Goal: Task Accomplishment & Management: Manage account settings

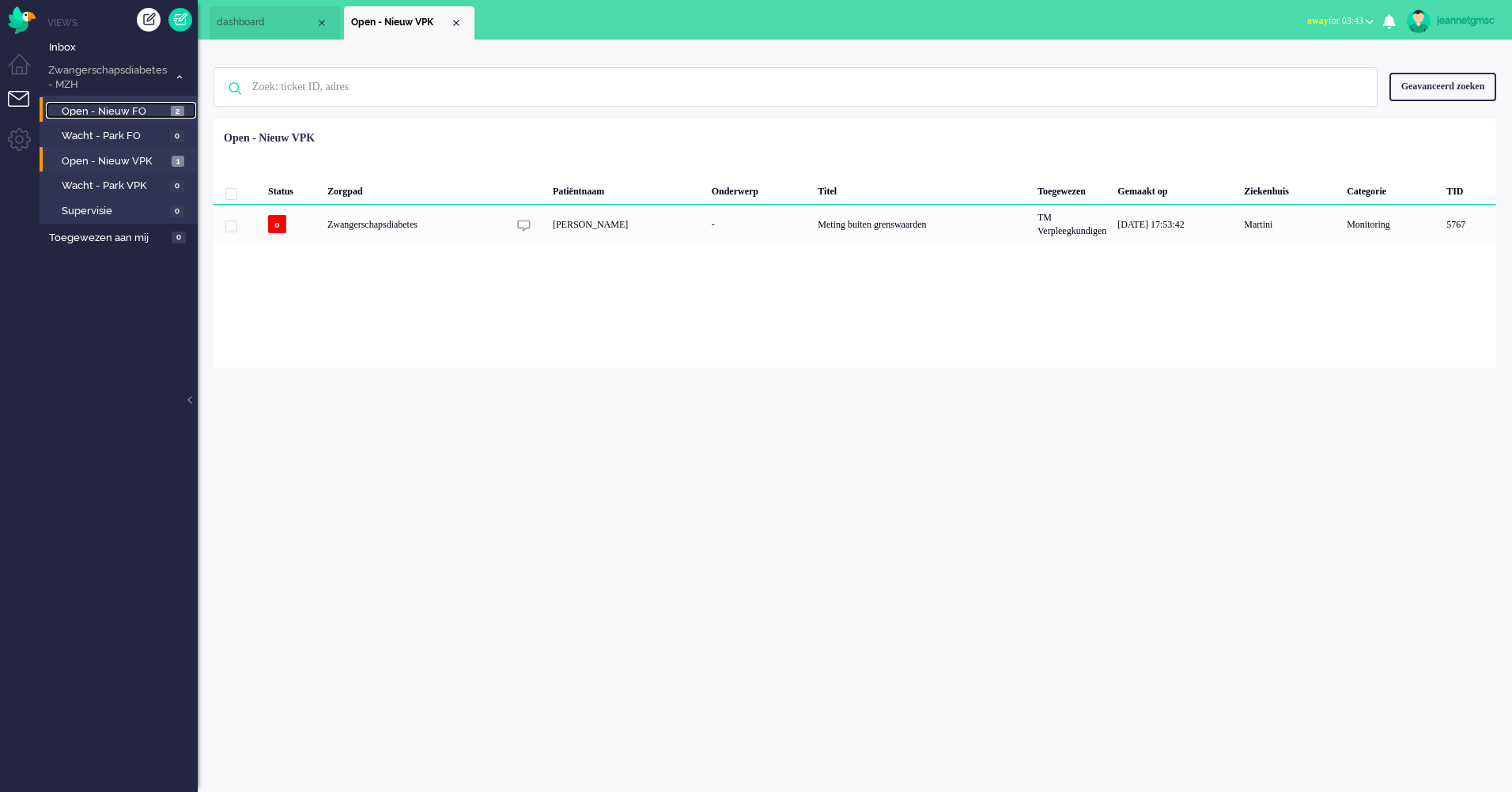
click at [145, 110] on span "Open - Nieuw FO" at bounding box center [114, 112] width 105 height 15
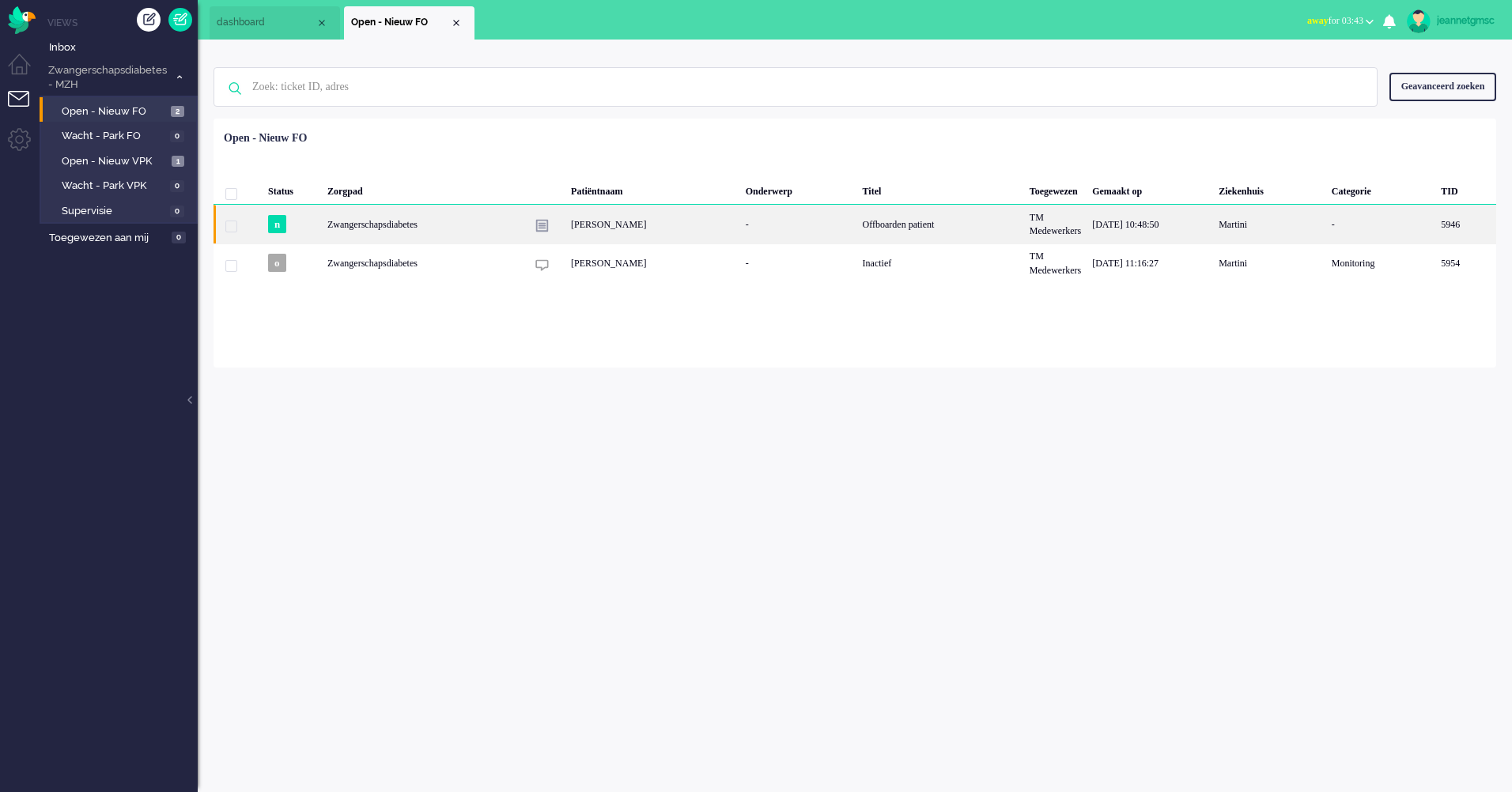
click at [700, 228] on div "[PERSON_NAME]" at bounding box center [652, 224] width 174 height 39
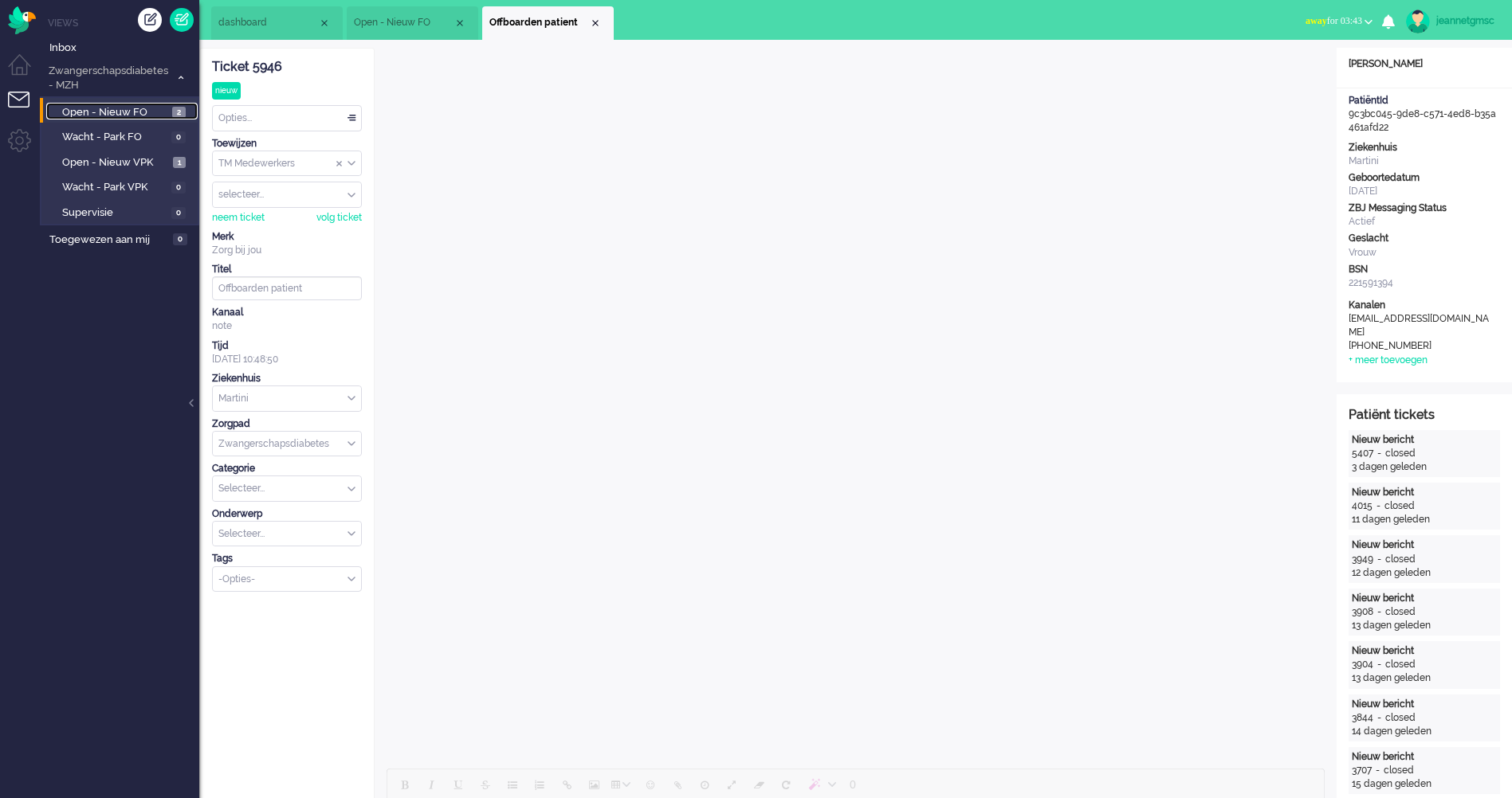
click at [152, 108] on span "Open - Nieuw FO" at bounding box center [114, 112] width 106 height 15
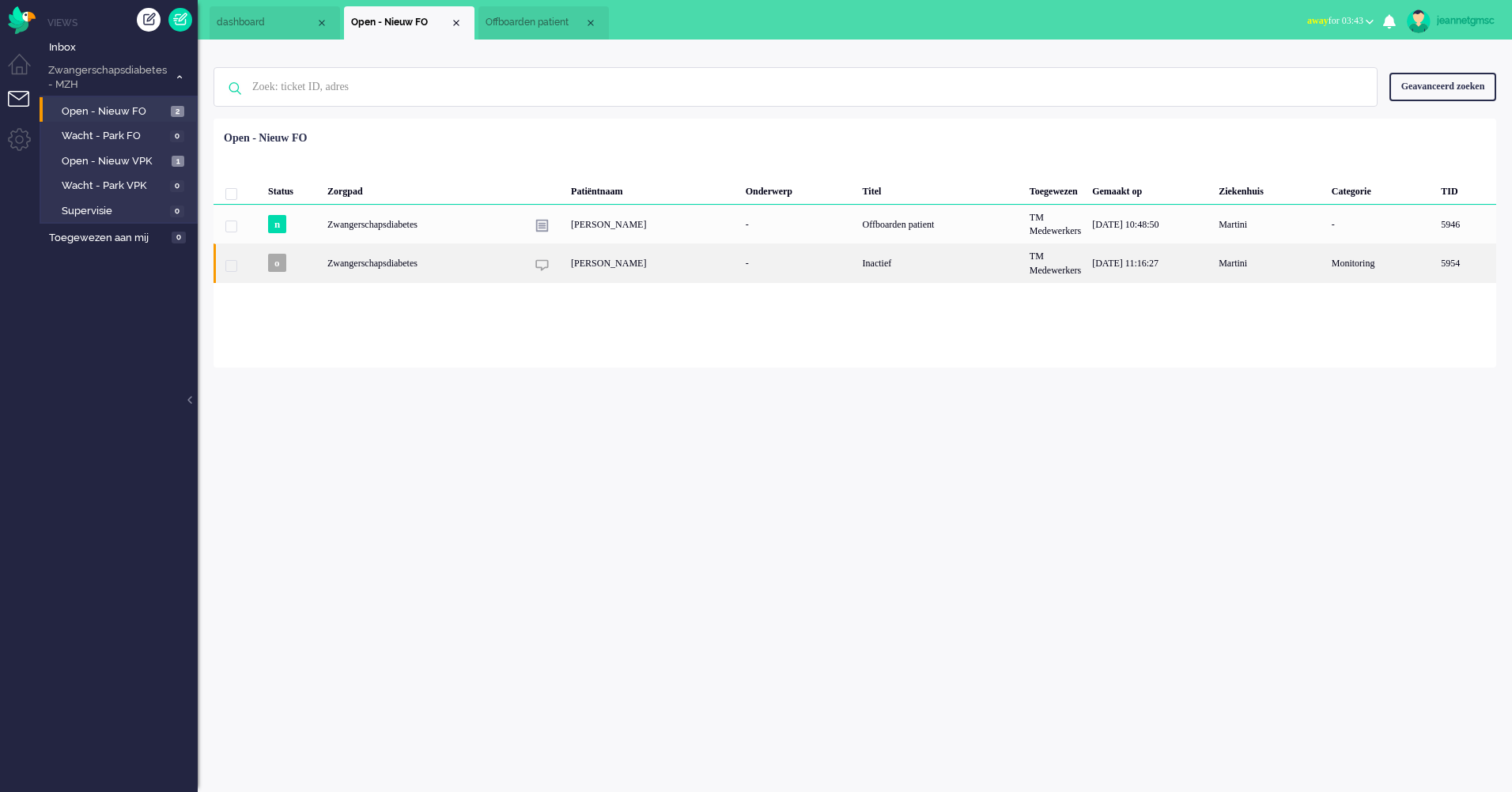
click at [702, 263] on div "[PERSON_NAME]" at bounding box center [652, 263] width 174 height 39
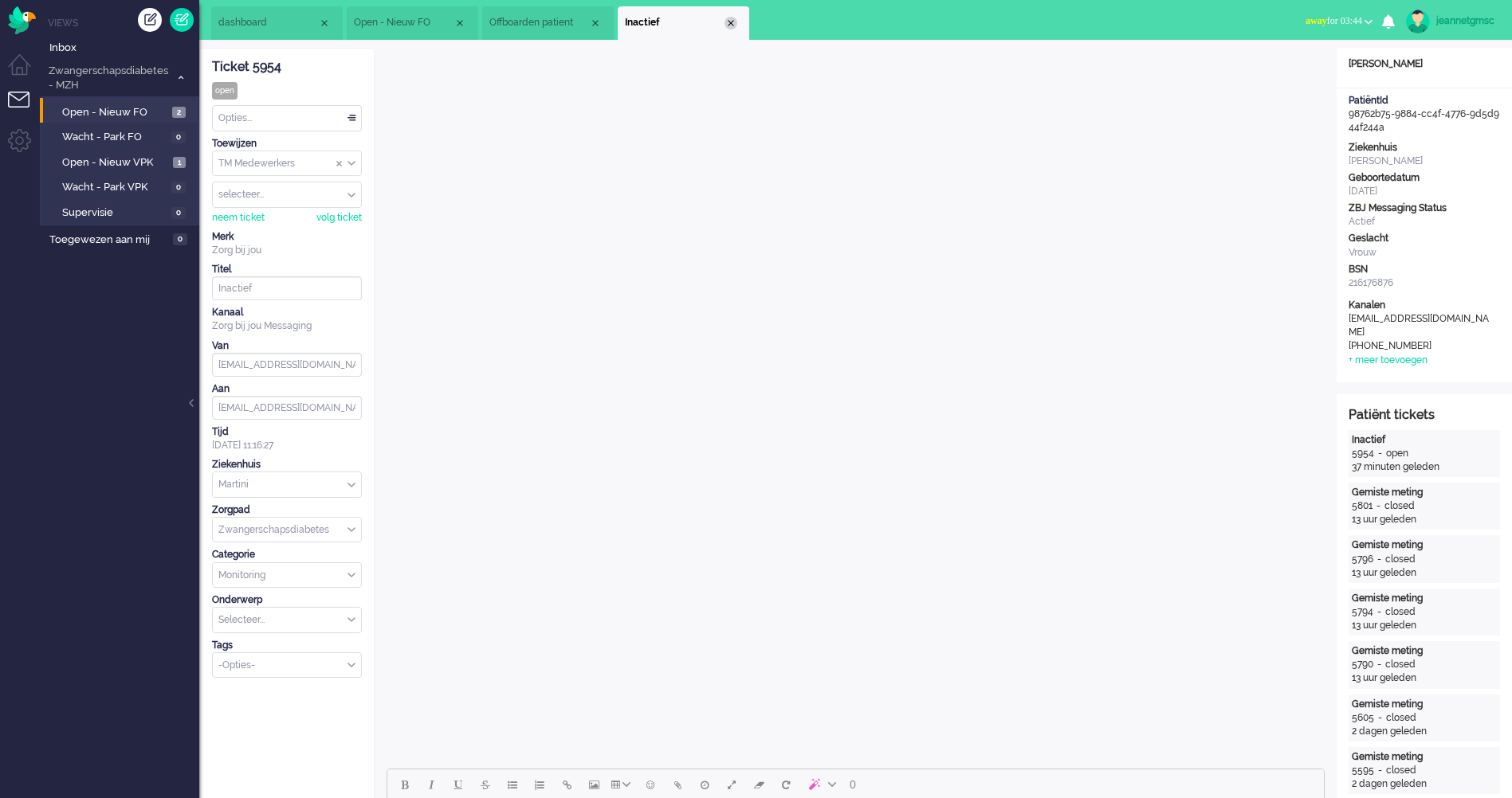
click at [727, 22] on div "Close tab" at bounding box center [730, 23] width 13 height 13
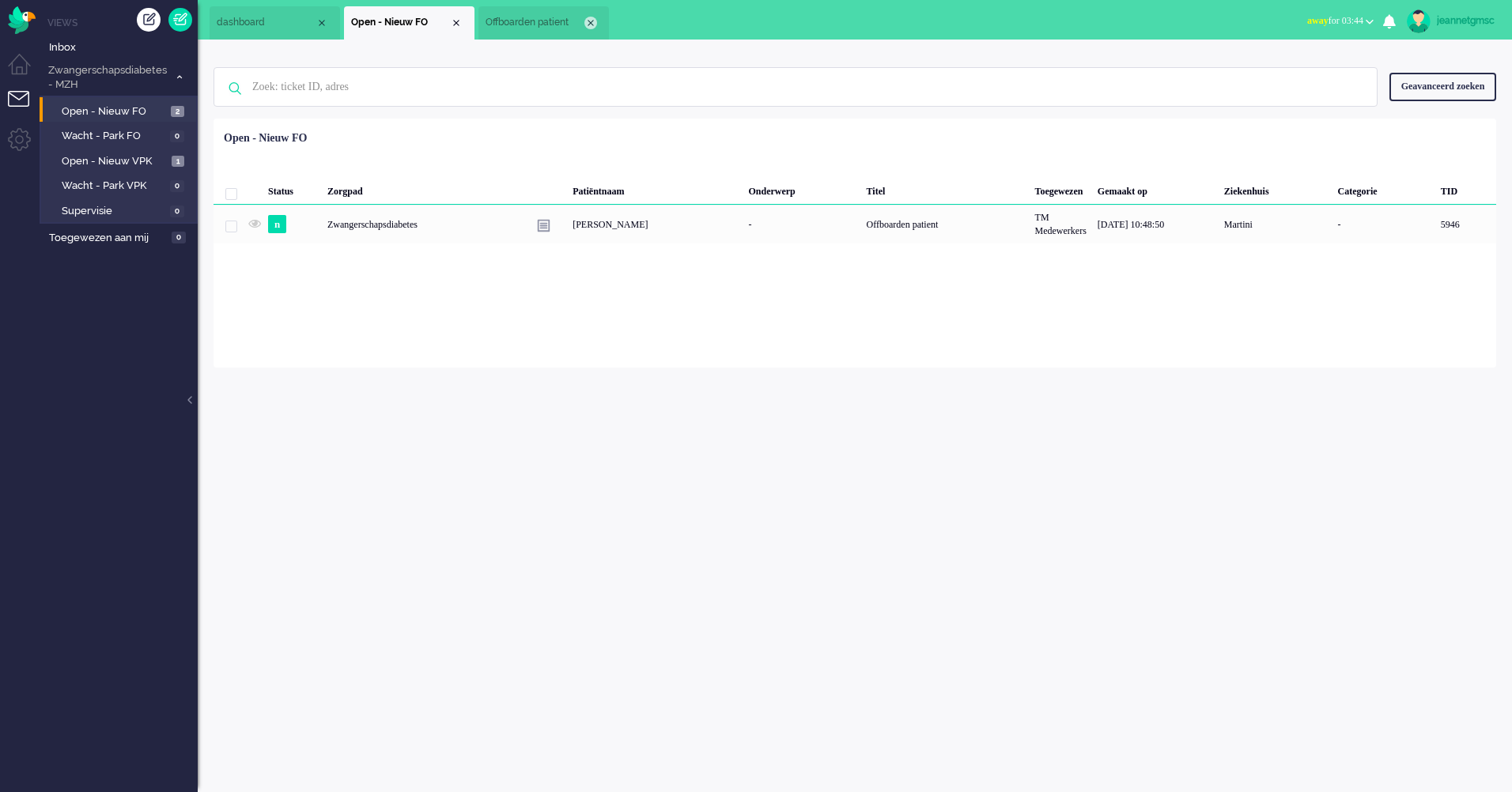
click at [594, 26] on div "Close tab" at bounding box center [591, 23] width 13 height 13
click at [446, 26] on span "Open - Nieuw FO" at bounding box center [401, 23] width 99 height 14
click at [457, 23] on div "Close tab" at bounding box center [456, 23] width 13 height 13
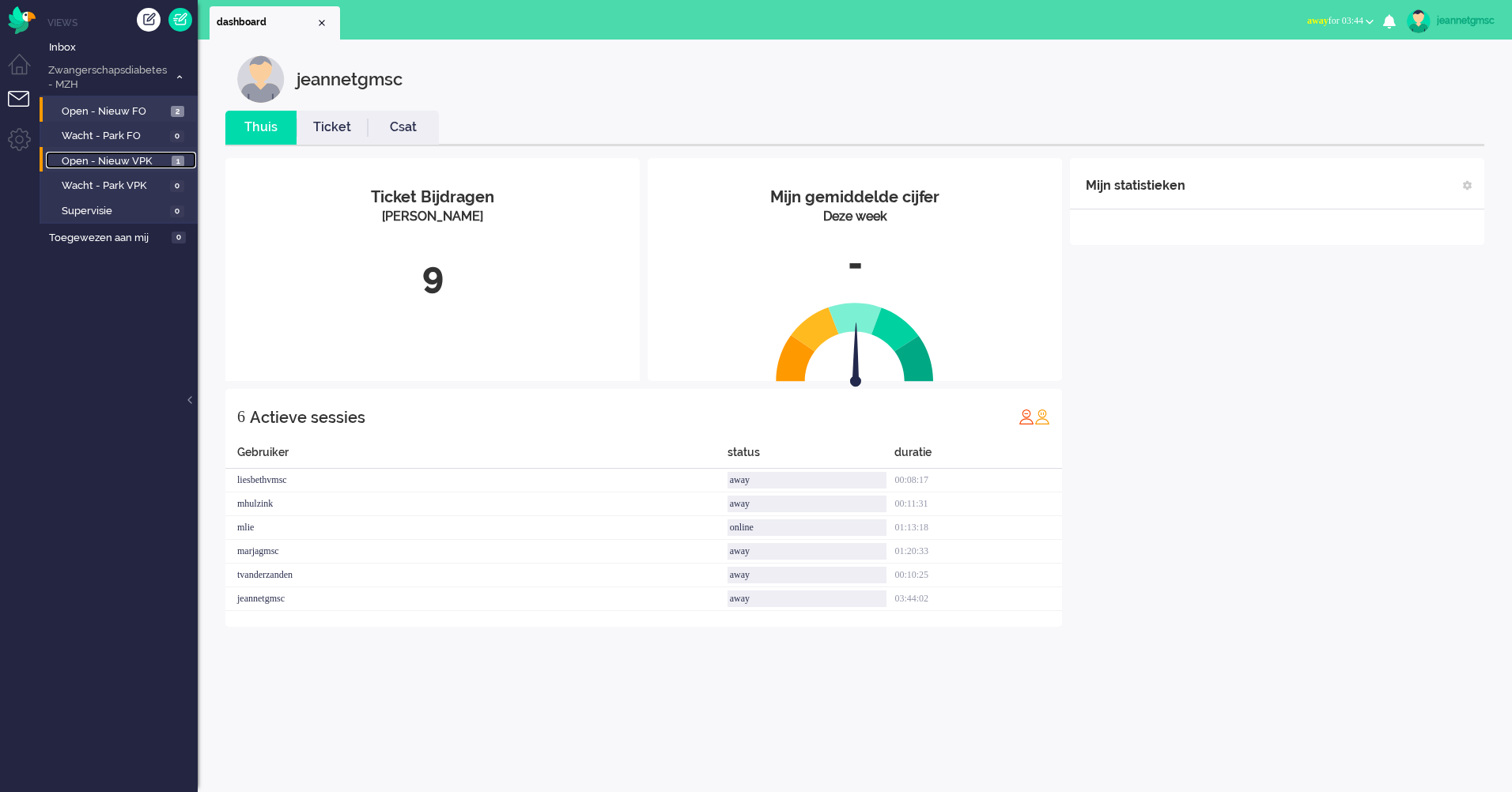
click at [133, 159] on span "Open - Nieuw VPK" at bounding box center [115, 161] width 106 height 15
